Goal: Find specific page/section

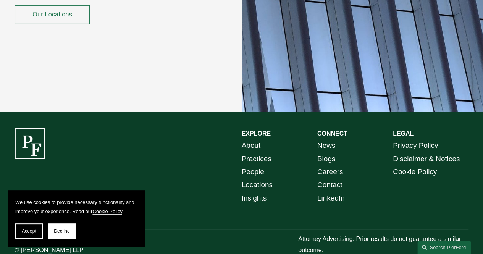
scroll to position [1305, 0]
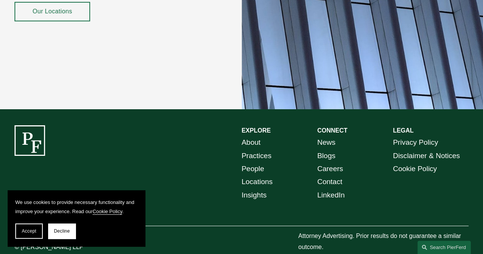
click at [256, 162] on link "People" at bounding box center [252, 168] width 23 height 13
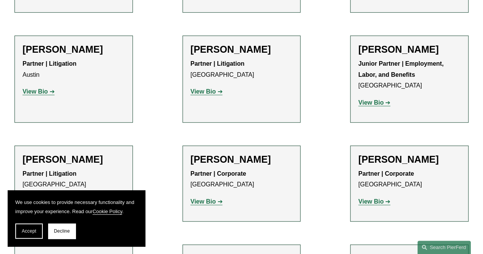
scroll to position [1657, 0]
click at [31, 228] on button "Accept" at bounding box center [28, 230] width 27 height 15
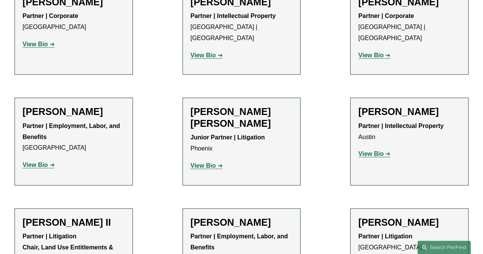
scroll to position [792, 0]
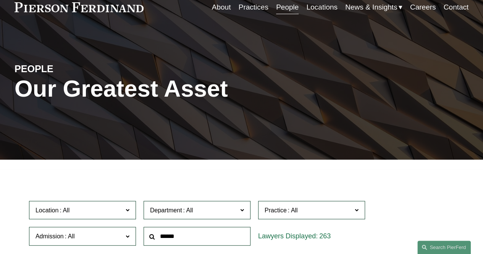
scroll to position [35, 0]
